Goal: Find specific page/section: Find specific page/section

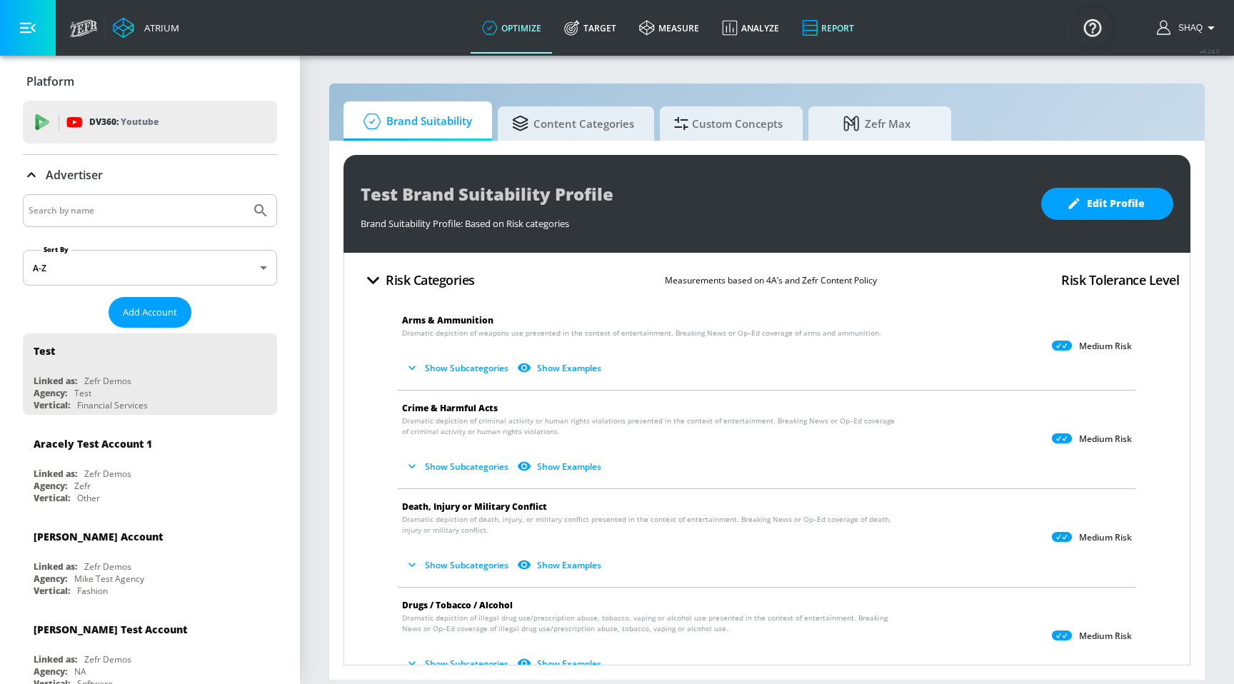
click at [848, 24] on link "Report" at bounding box center [828, 27] width 75 height 51
click at [837, 35] on link "Report" at bounding box center [828, 27] width 75 height 51
click at [759, 26] on link "Analyze" at bounding box center [751, 27] width 80 height 51
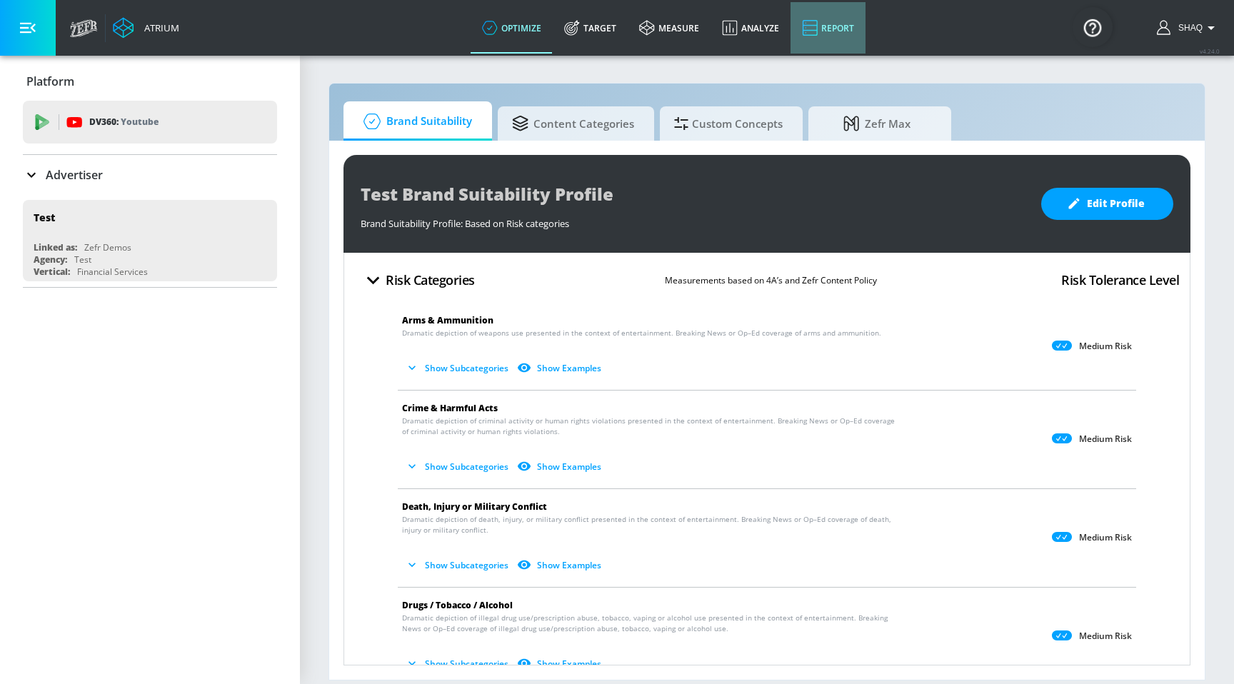
click at [834, 39] on link "Report" at bounding box center [828, 27] width 75 height 51
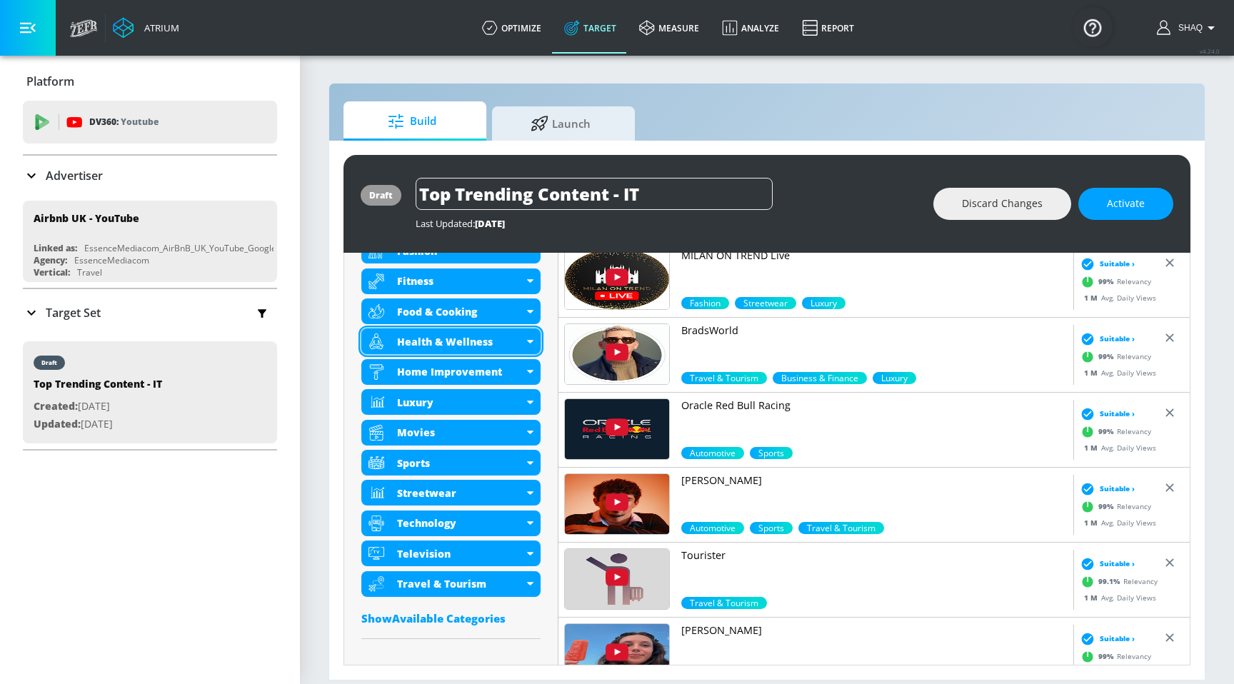
scroll to position [724, 0]
